Goal: Transaction & Acquisition: Download file/media

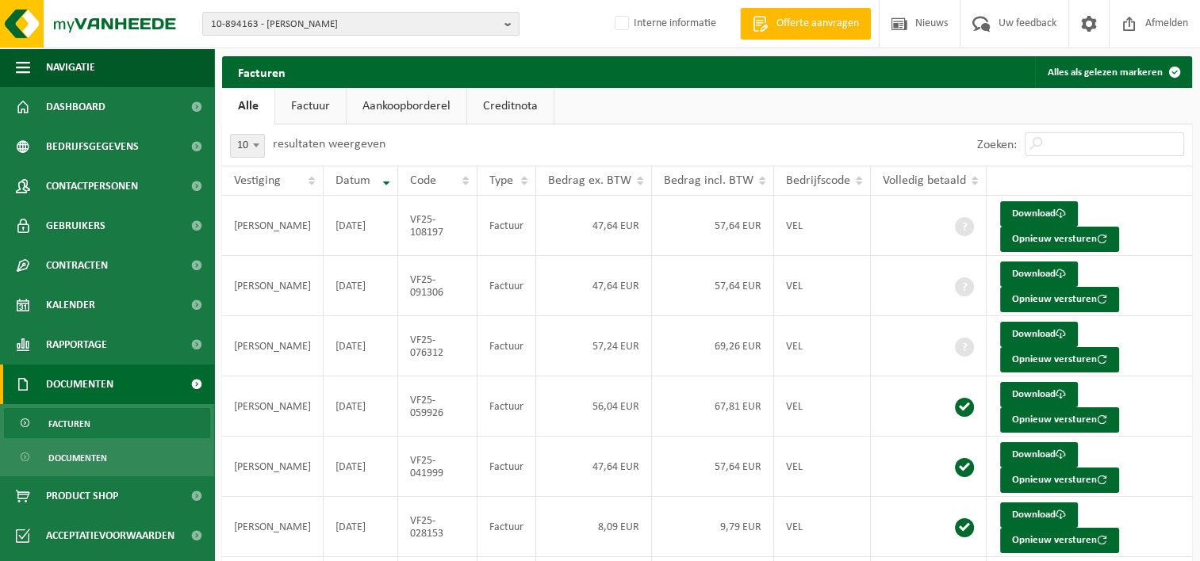
click at [289, 22] on span "10-894163 - KLICH BRUNO - ANDENNE" at bounding box center [354, 25] width 287 height 24
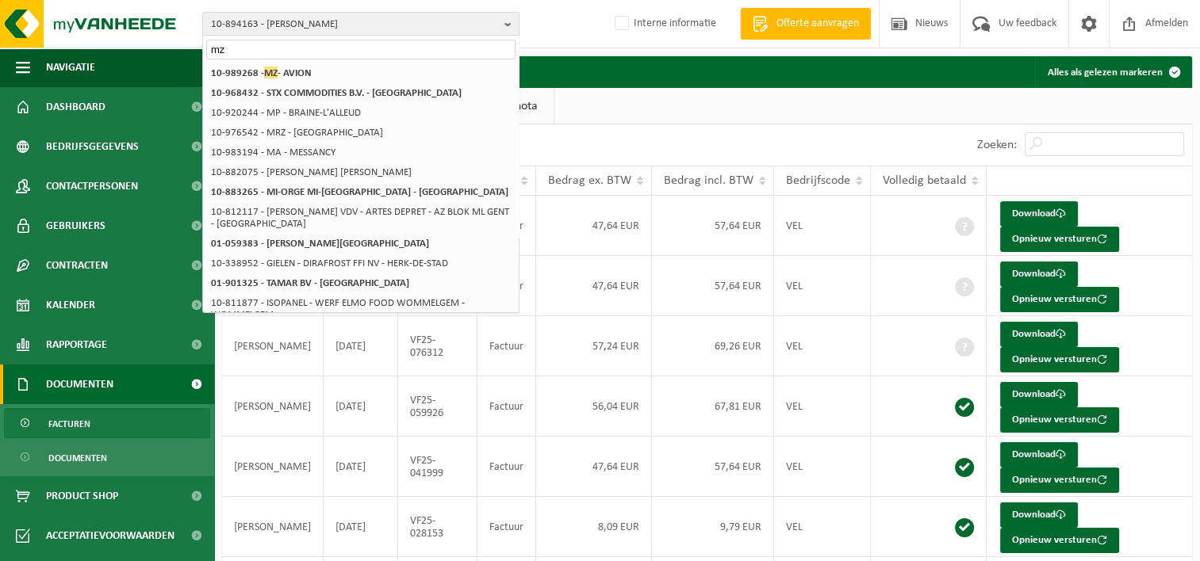
type input "m"
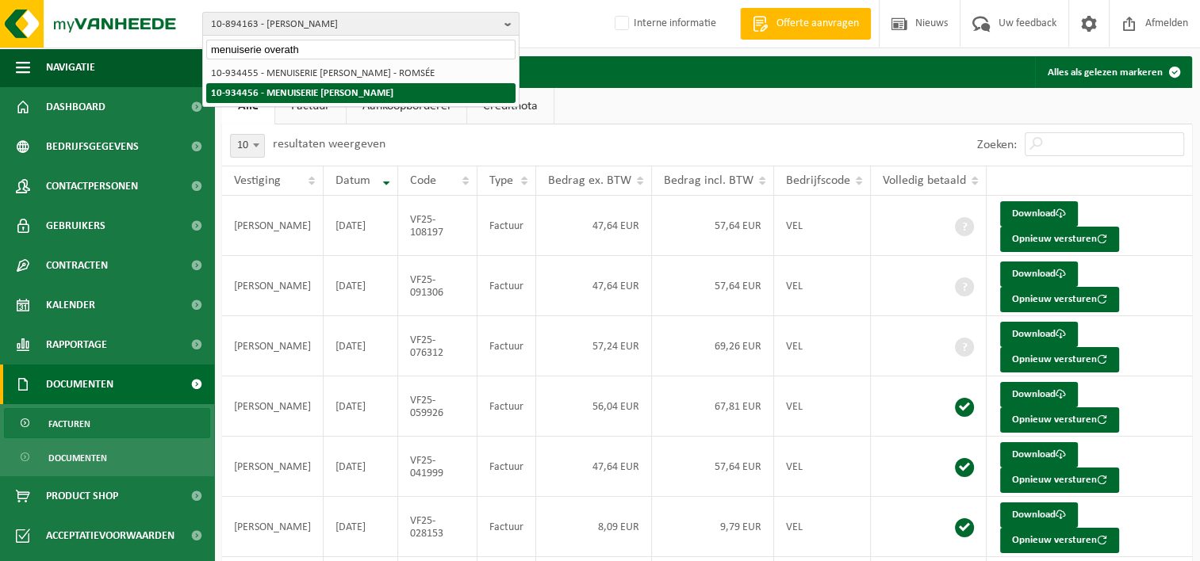
type input "menuiserie overath"
click at [393, 92] on strong "10-934456 - MENUISERIE [PERSON_NAME]" at bounding box center [302, 93] width 182 height 10
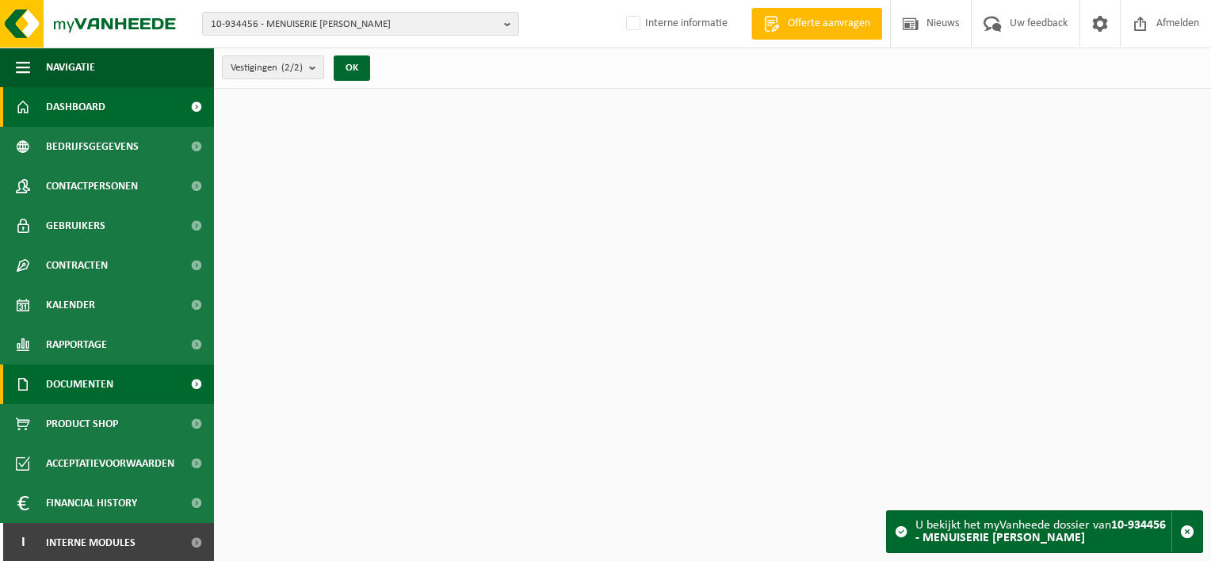
click at [92, 387] on span "Documenten" at bounding box center [79, 385] width 67 height 40
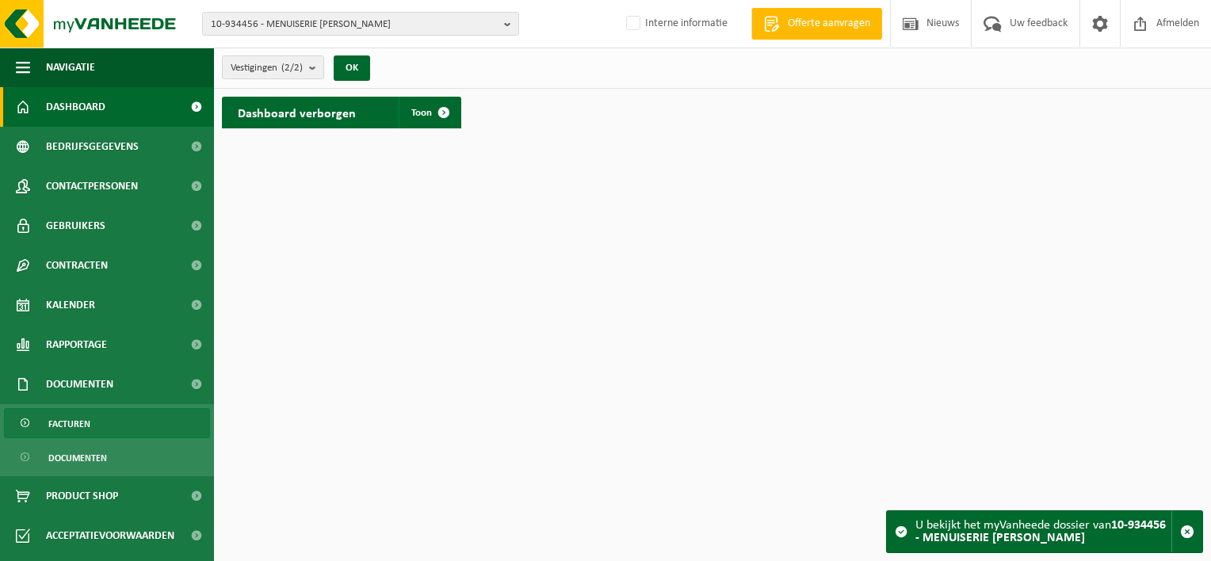
click at [86, 427] on span "Facturen" at bounding box center [69, 424] width 42 height 30
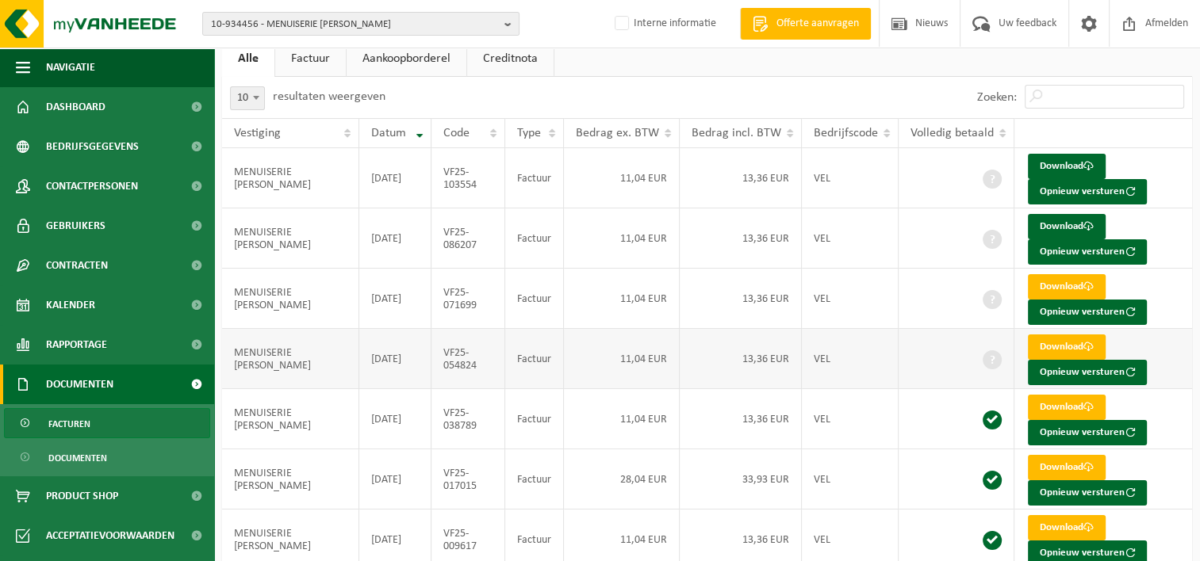
scroll to position [13, 0]
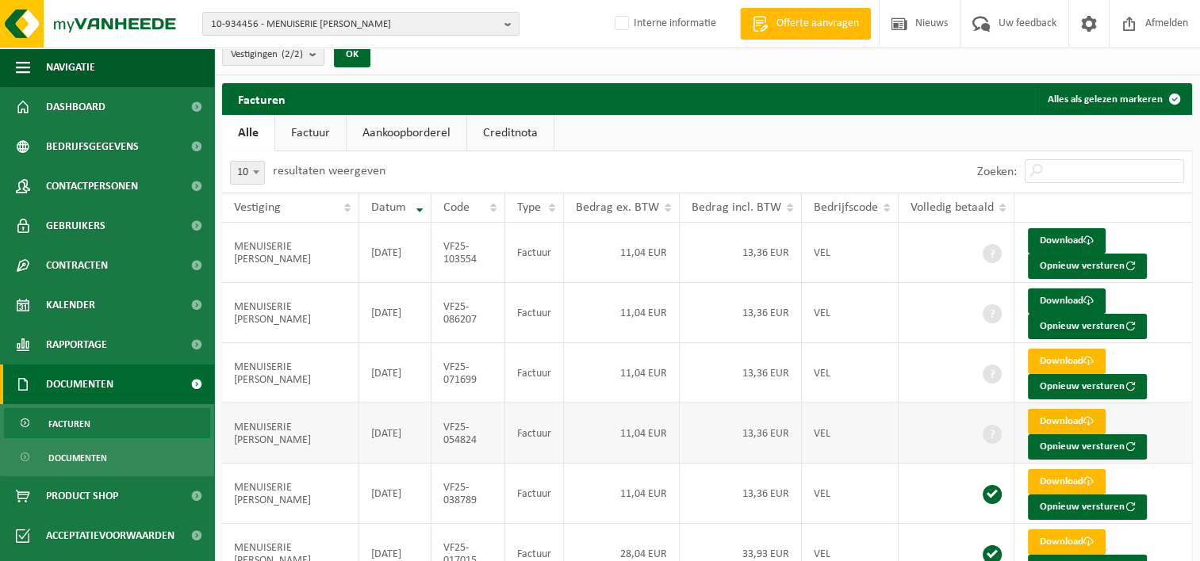
click at [1058, 419] on link "Download" at bounding box center [1067, 421] width 78 height 25
click at [1063, 359] on link "Download" at bounding box center [1067, 361] width 78 height 25
click at [1051, 293] on link "Download" at bounding box center [1067, 301] width 78 height 25
click at [1054, 238] on link "Download" at bounding box center [1067, 240] width 78 height 25
